Goal: Find specific page/section: Find specific page/section

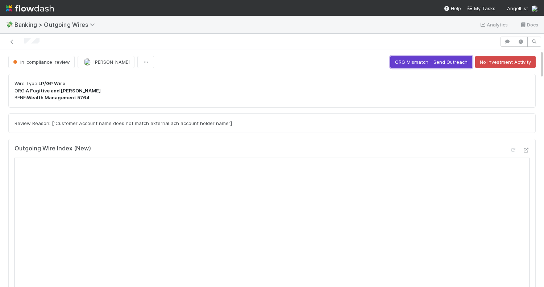
click at [421, 63] on button "ORG Mismatch - Send Outreach" at bounding box center [431, 62] width 82 height 12
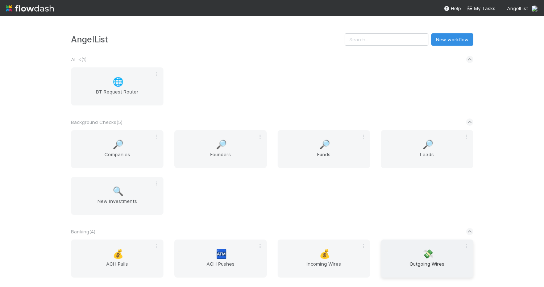
click at [407, 253] on div "💸 Outgoing Wires" at bounding box center [427, 259] width 92 height 38
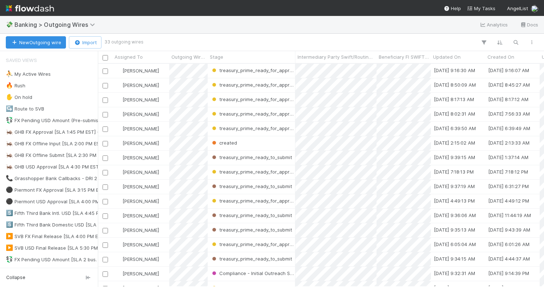
scroll to position [223, 446]
click at [511, 42] on button "button" at bounding box center [515, 42] width 13 height 9
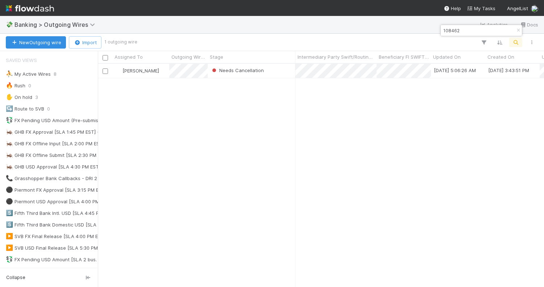
type input "108462"
